Goal: Find specific page/section: Find specific page/section

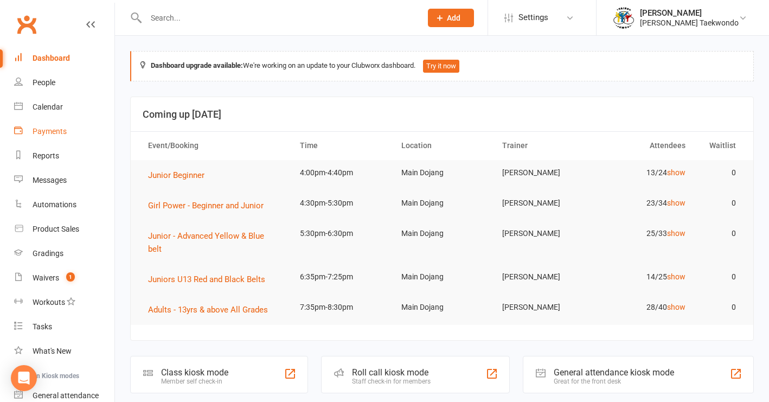
click at [51, 133] on div "Payments" at bounding box center [50, 131] width 34 height 9
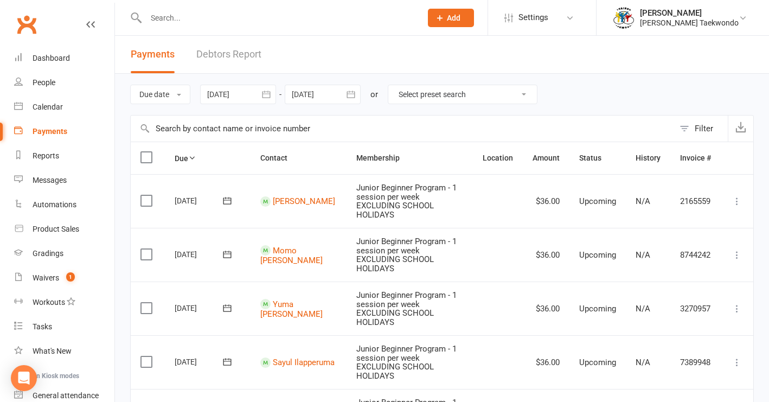
click at [240, 55] on link "Debtors Report" at bounding box center [228, 54] width 65 height 37
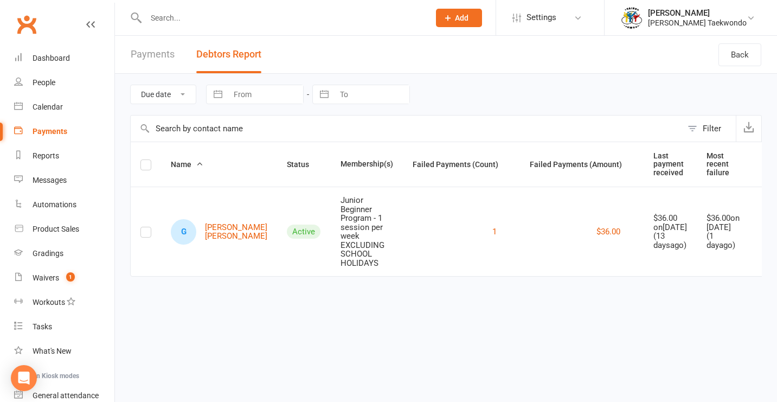
click at [178, 18] on input "text" at bounding box center [282, 17] width 279 height 15
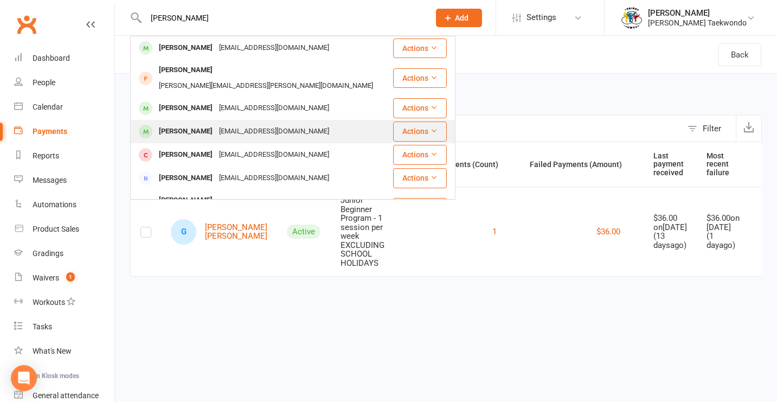
type input "[PERSON_NAME]"
click at [206, 124] on div "[PERSON_NAME]" at bounding box center [186, 132] width 60 height 16
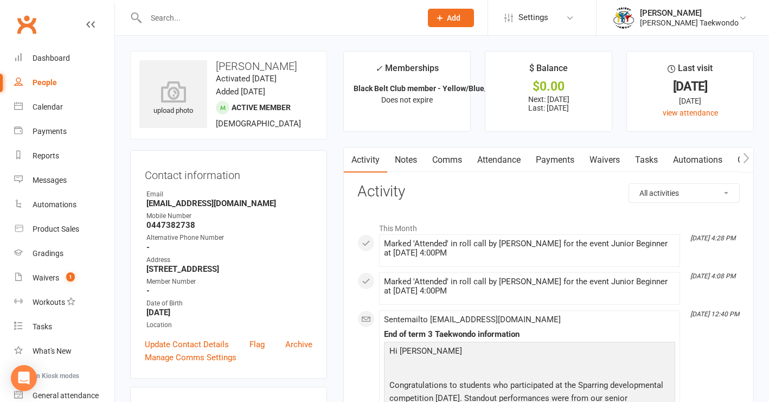
click at [550, 161] on link "Payments" at bounding box center [555, 159] width 54 height 25
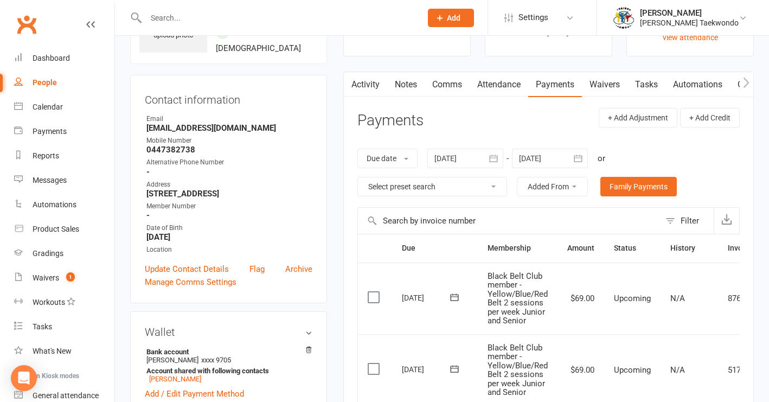
scroll to position [62, 0]
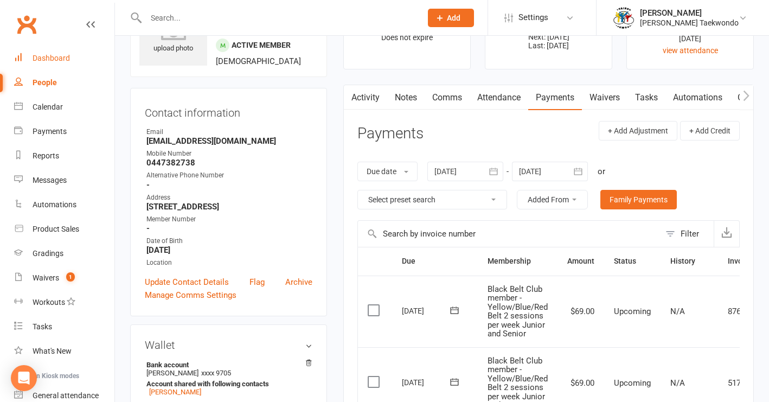
click at [57, 57] on div "Dashboard" at bounding box center [51, 58] width 37 height 9
